Goal: Go to known website: Go to known website

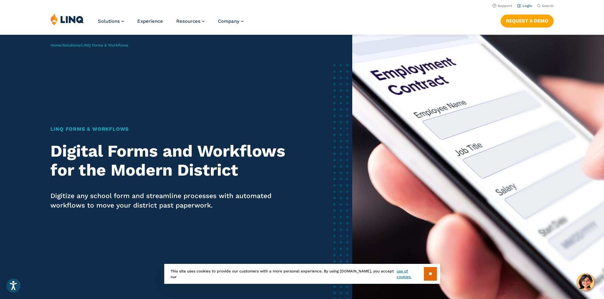
click at [524, 5] on link "Login" at bounding box center [524, 6] width 15 height 4
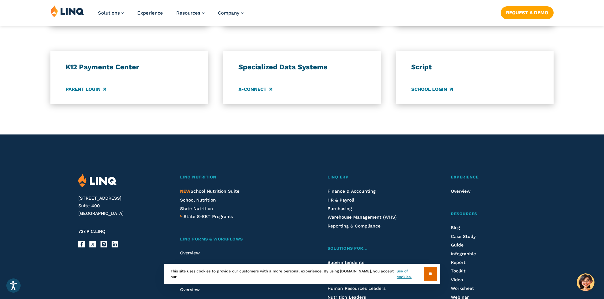
scroll to position [539, 0]
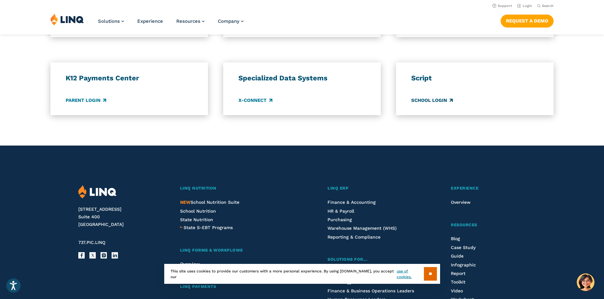
click at [436, 99] on link "School Login" at bounding box center [432, 100] width 42 height 7
